Goal: Navigation & Orientation: Find specific page/section

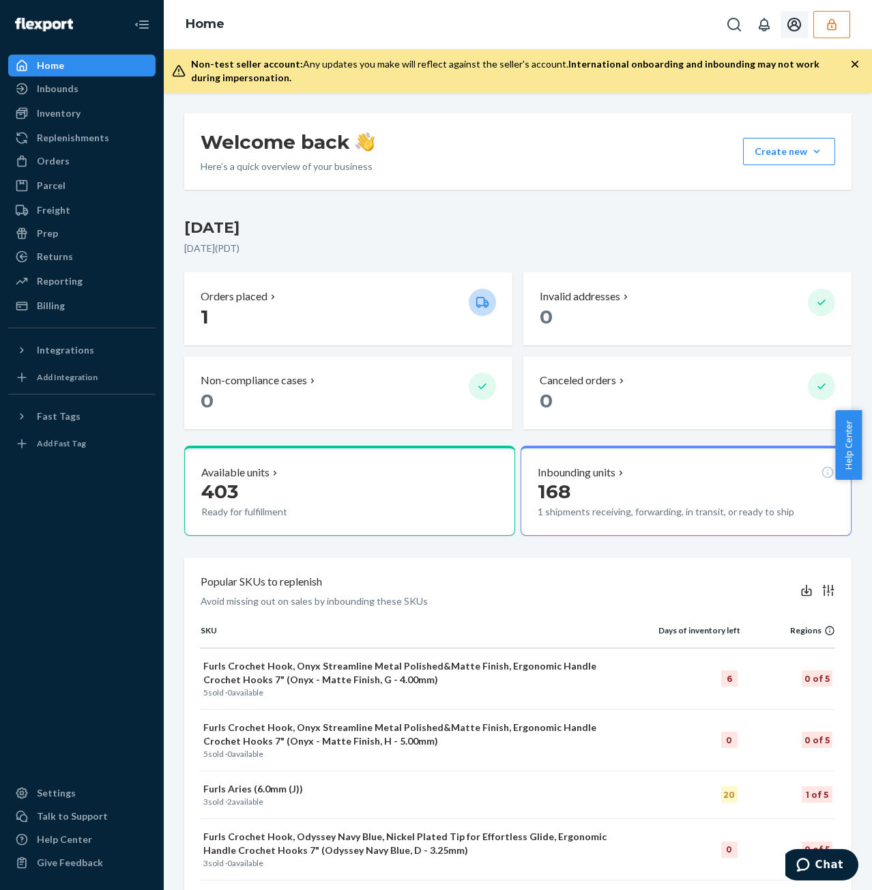
click at [792, 25] on icon "Open account menu" at bounding box center [794, 24] width 16 height 16
click at [826, 25] on icon "button" at bounding box center [832, 25] width 14 height 14
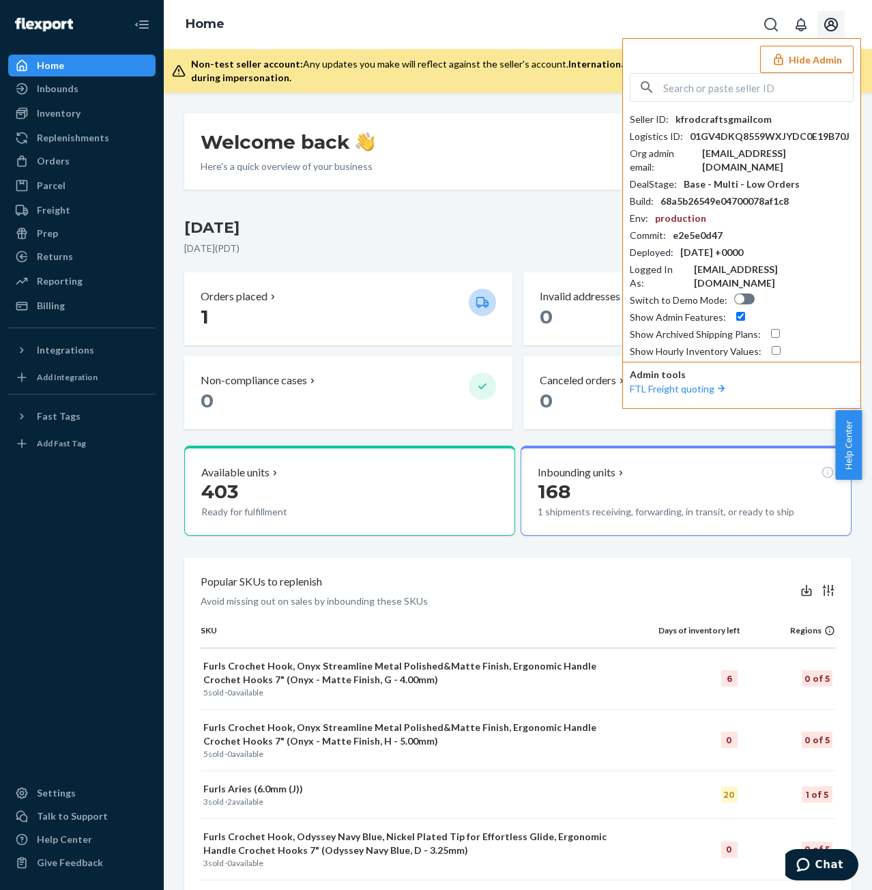
click at [708, 33] on div "Home Hide Admin Seller ID : kfrodcraftsgmailcom Logistics ID : 01GV4DKQ8559WXJY…" at bounding box center [518, 24] width 708 height 49
click at [826, 63] on button "Hide Admin" at bounding box center [807, 59] width 94 height 27
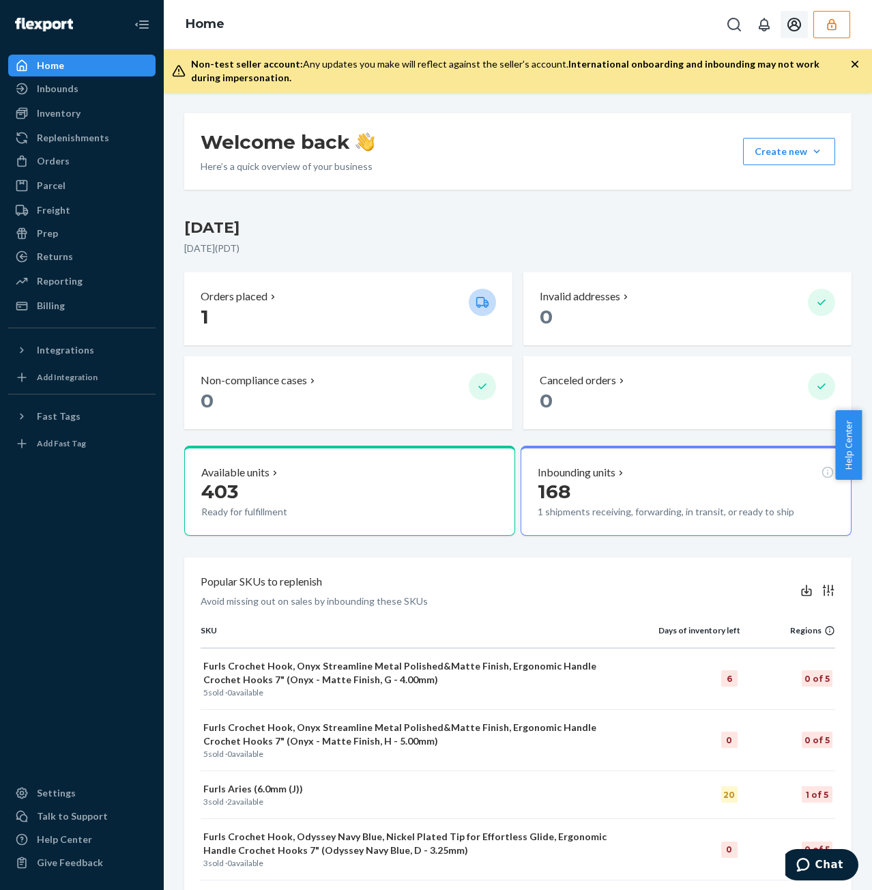
click at [820, 27] on button "button" at bounding box center [832, 24] width 37 height 27
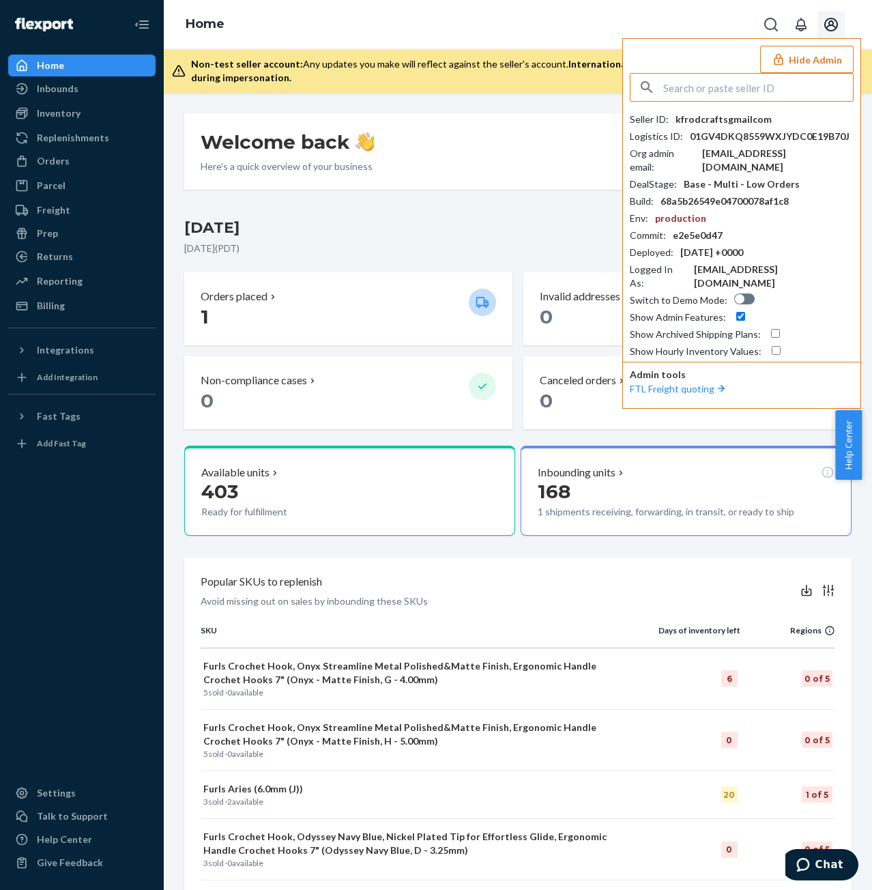
click at [818, 61] on button "Hide Admin" at bounding box center [807, 59] width 94 height 27
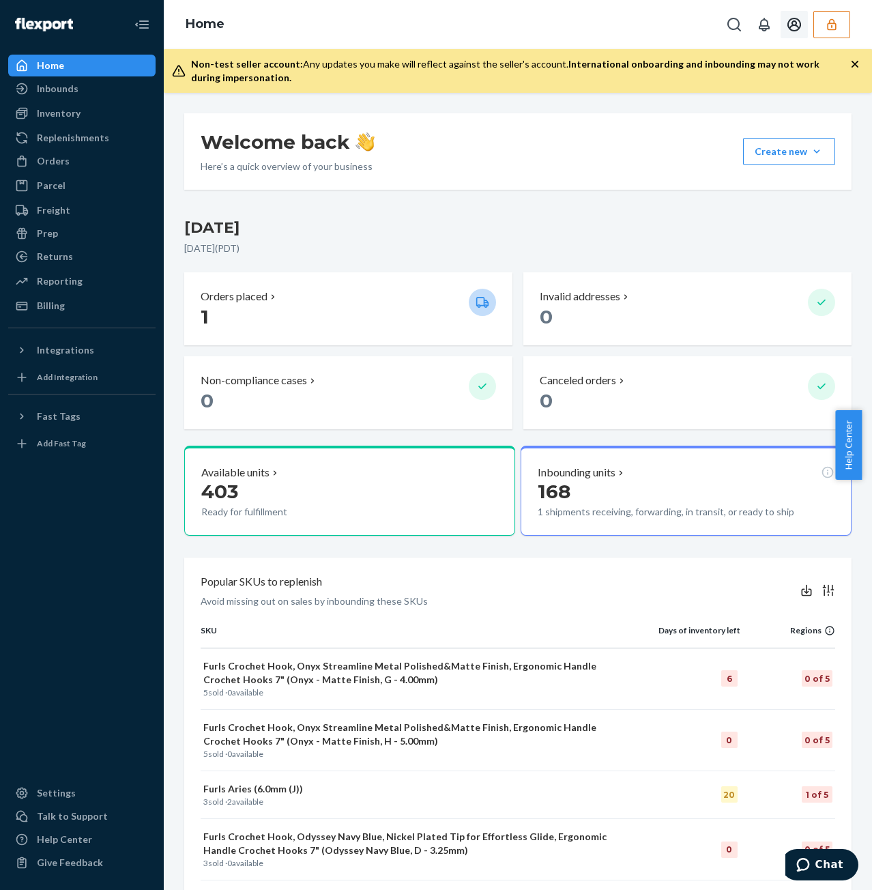
click at [799, 31] on icon "Open account menu" at bounding box center [794, 24] width 16 height 16
click at [538, 47] on div "Home Settings Log out" at bounding box center [518, 24] width 708 height 49
click at [111, 72] on div "Home" at bounding box center [82, 65] width 145 height 19
click at [113, 84] on div "Inbounds" at bounding box center [82, 88] width 145 height 19
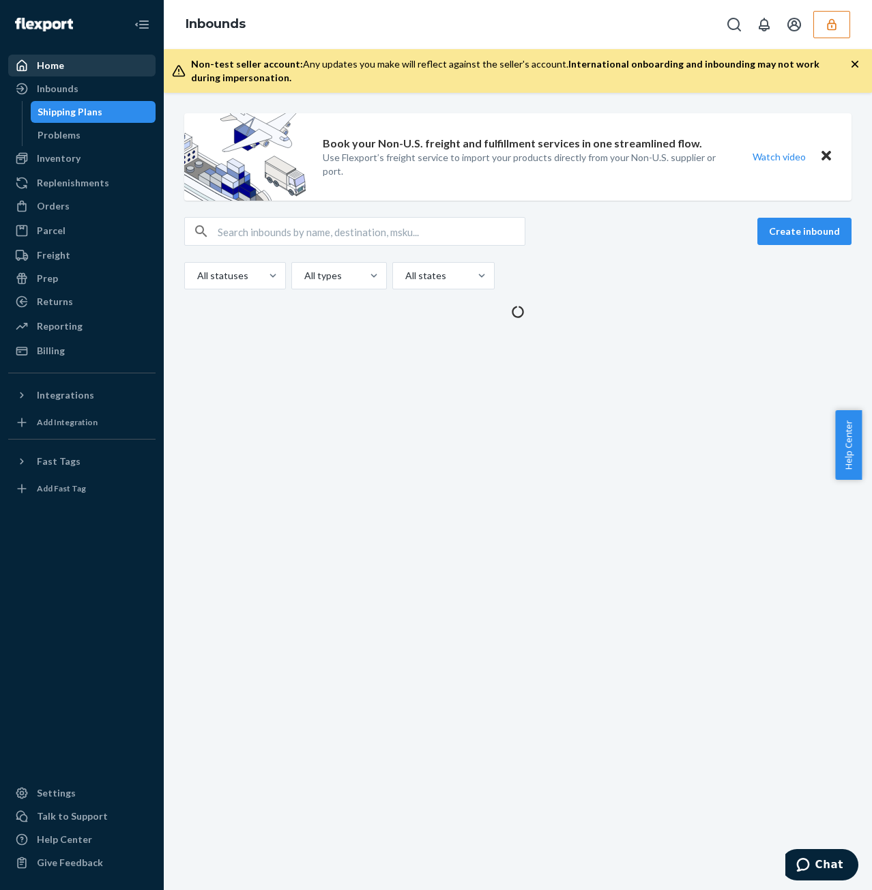
click at [113, 68] on div "Home" at bounding box center [82, 65] width 145 height 19
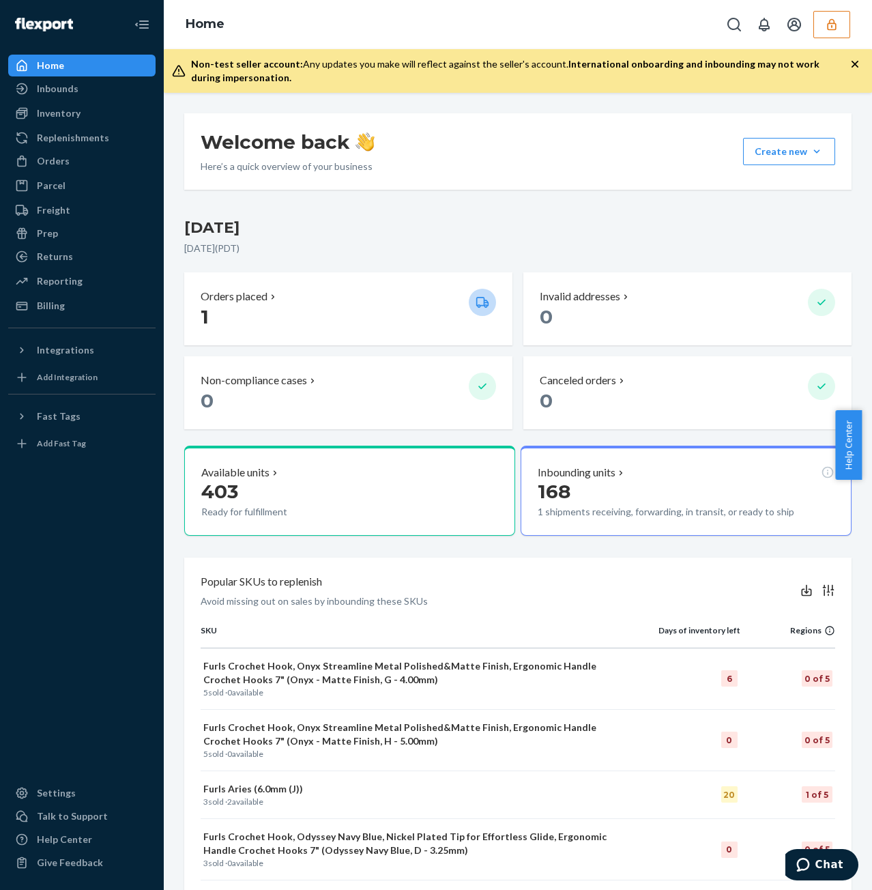
click at [840, 32] on button "button" at bounding box center [832, 24] width 37 height 27
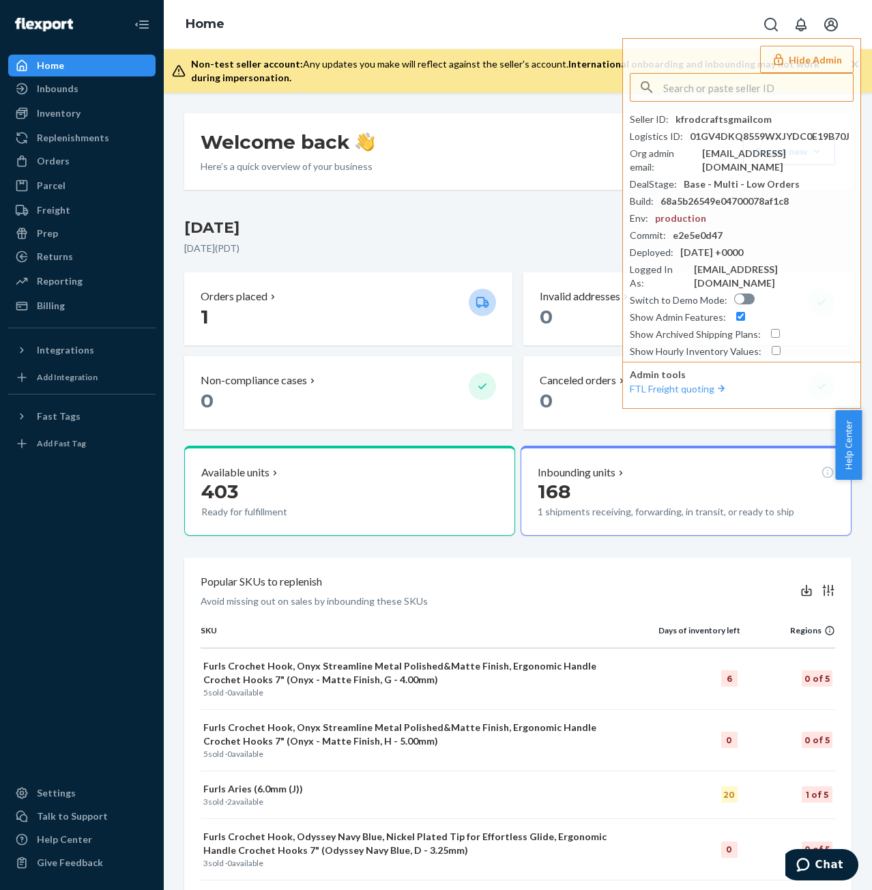
click at [842, 29] on button "Open account menu" at bounding box center [831, 24] width 27 height 27
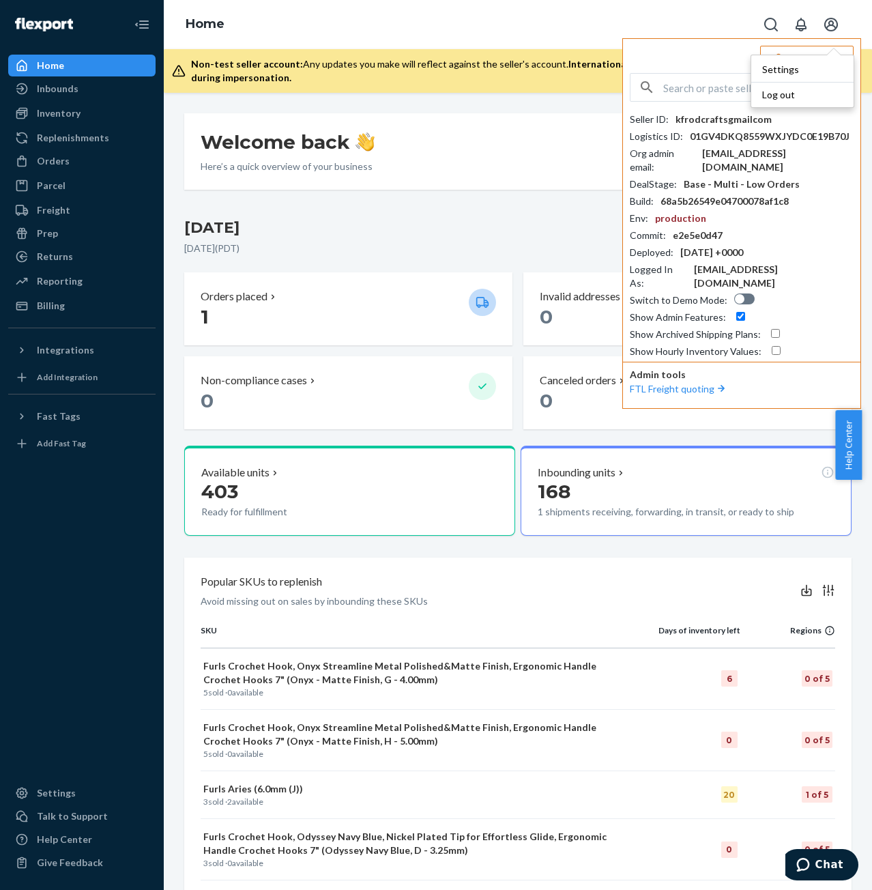
drag, startPoint x: 600, startPoint y: 83, endPoint x: 623, endPoint y: 84, distance: 23.2
click at [600, 83] on div "Non-test seller account: Any updates you make will reflect against the seller's…" at bounding box center [520, 70] width 659 height 27
click at [793, 63] on button "Hide Admin" at bounding box center [807, 59] width 94 height 27
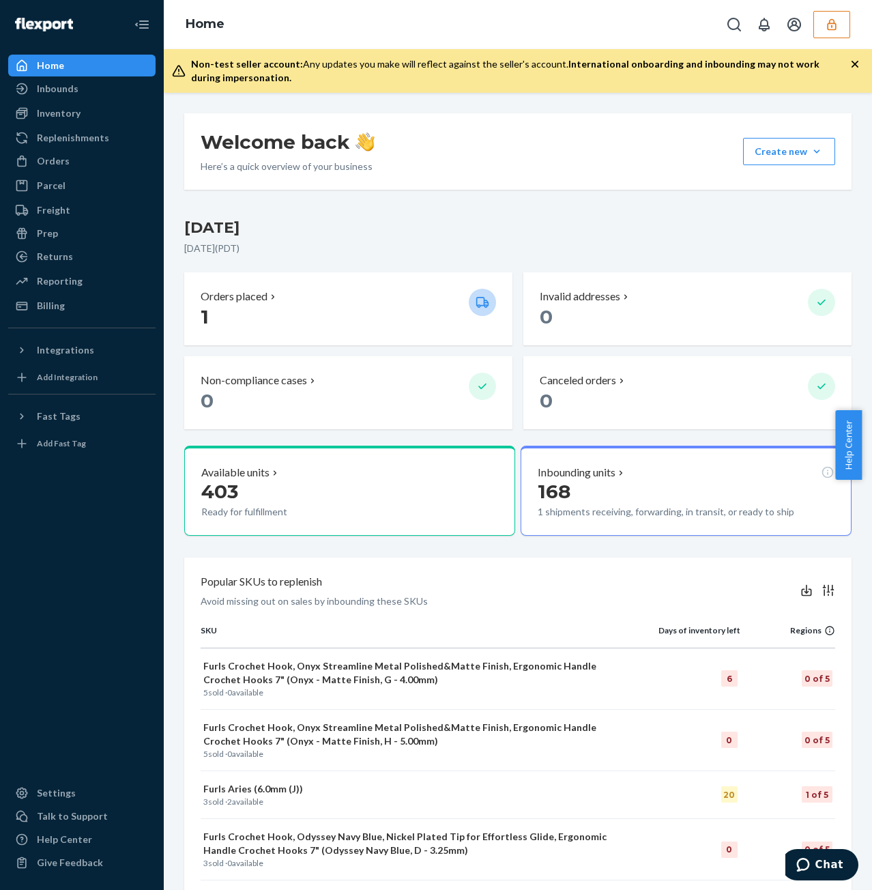
click at [859, 66] on icon "button" at bounding box center [855, 64] width 14 height 14
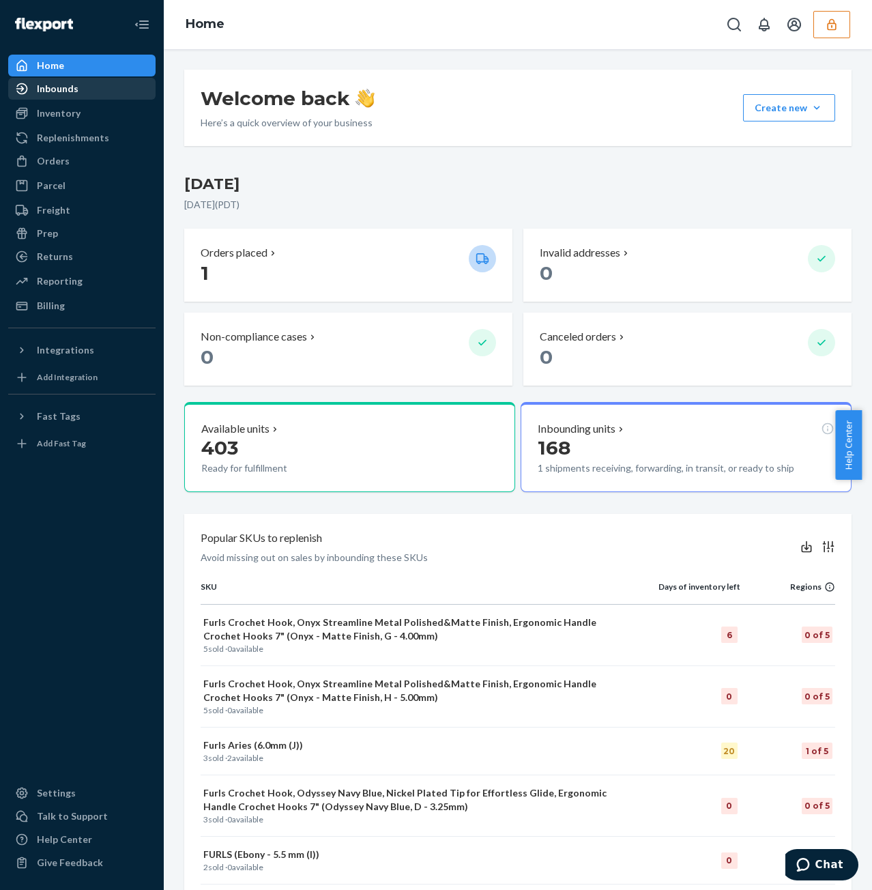
click at [101, 94] on div "Inbounds" at bounding box center [82, 88] width 145 height 19
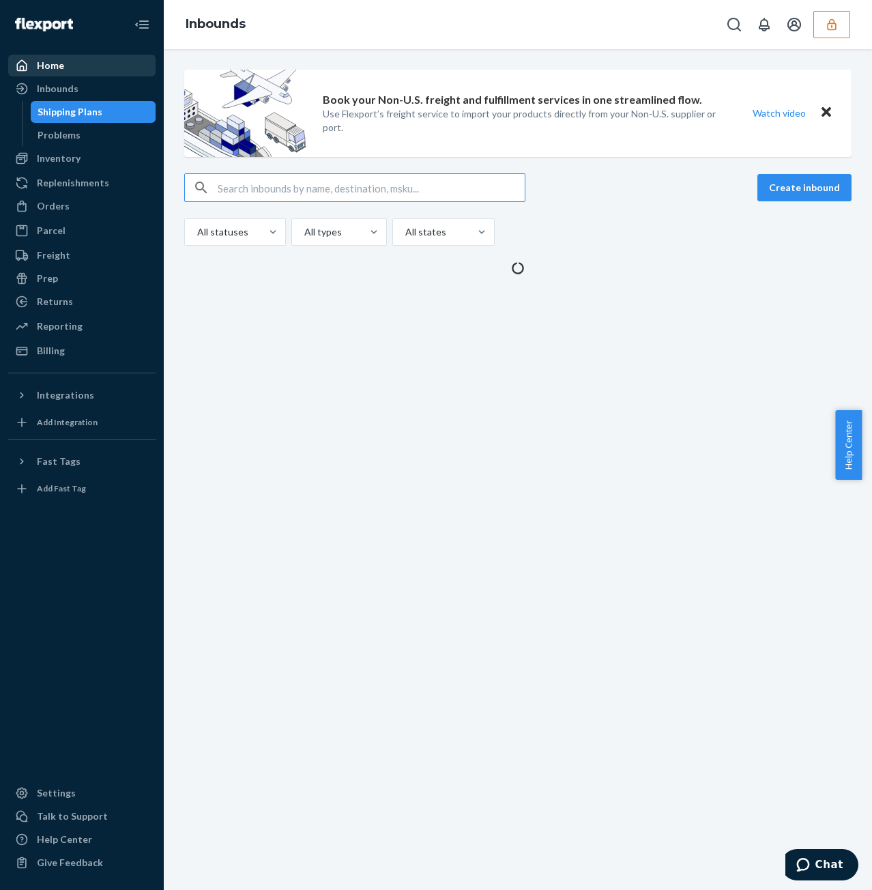
click at [100, 65] on div "Home" at bounding box center [82, 65] width 145 height 19
